Goal: Navigation & Orientation: Go to known website

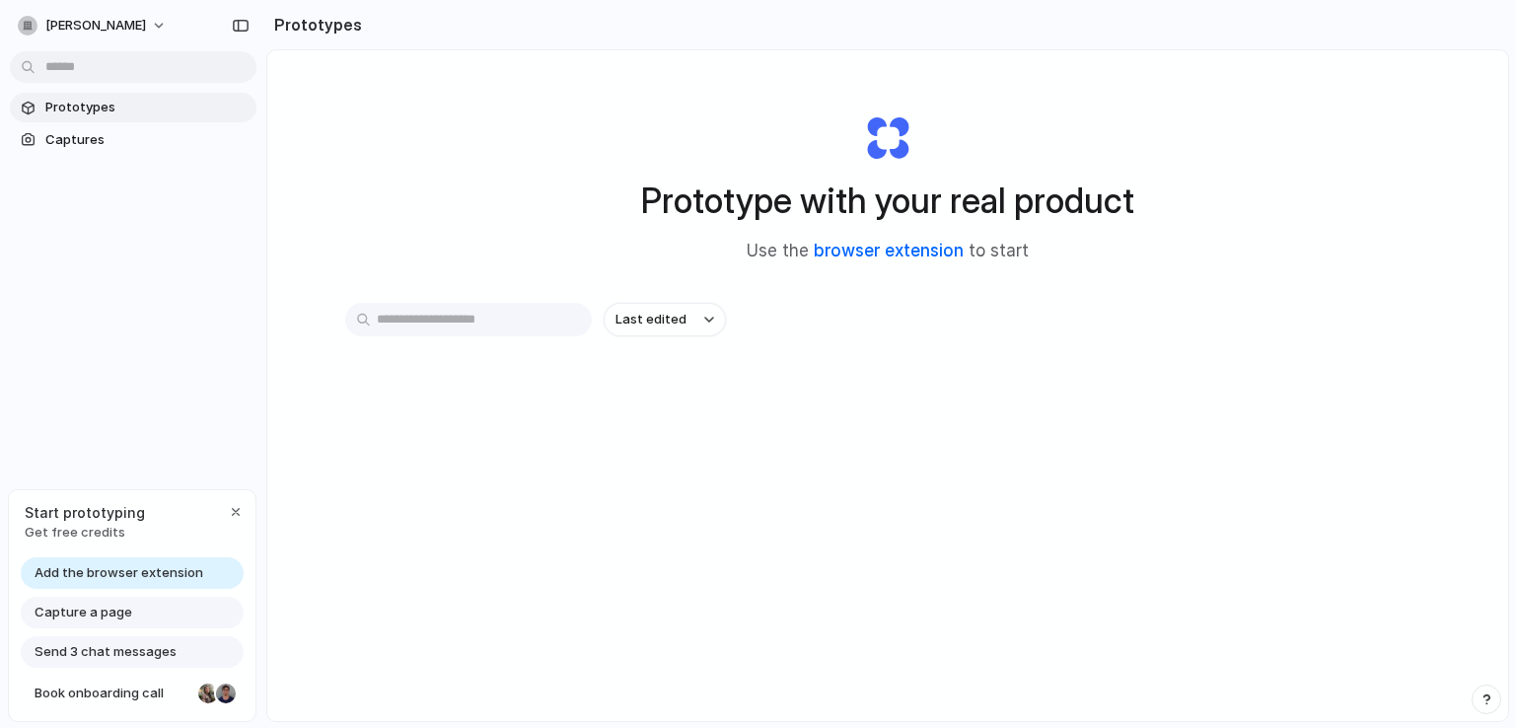
click at [884, 253] on link "browser extension" at bounding box center [889, 251] width 150 height 20
